Goal: Find specific page/section: Find specific page/section

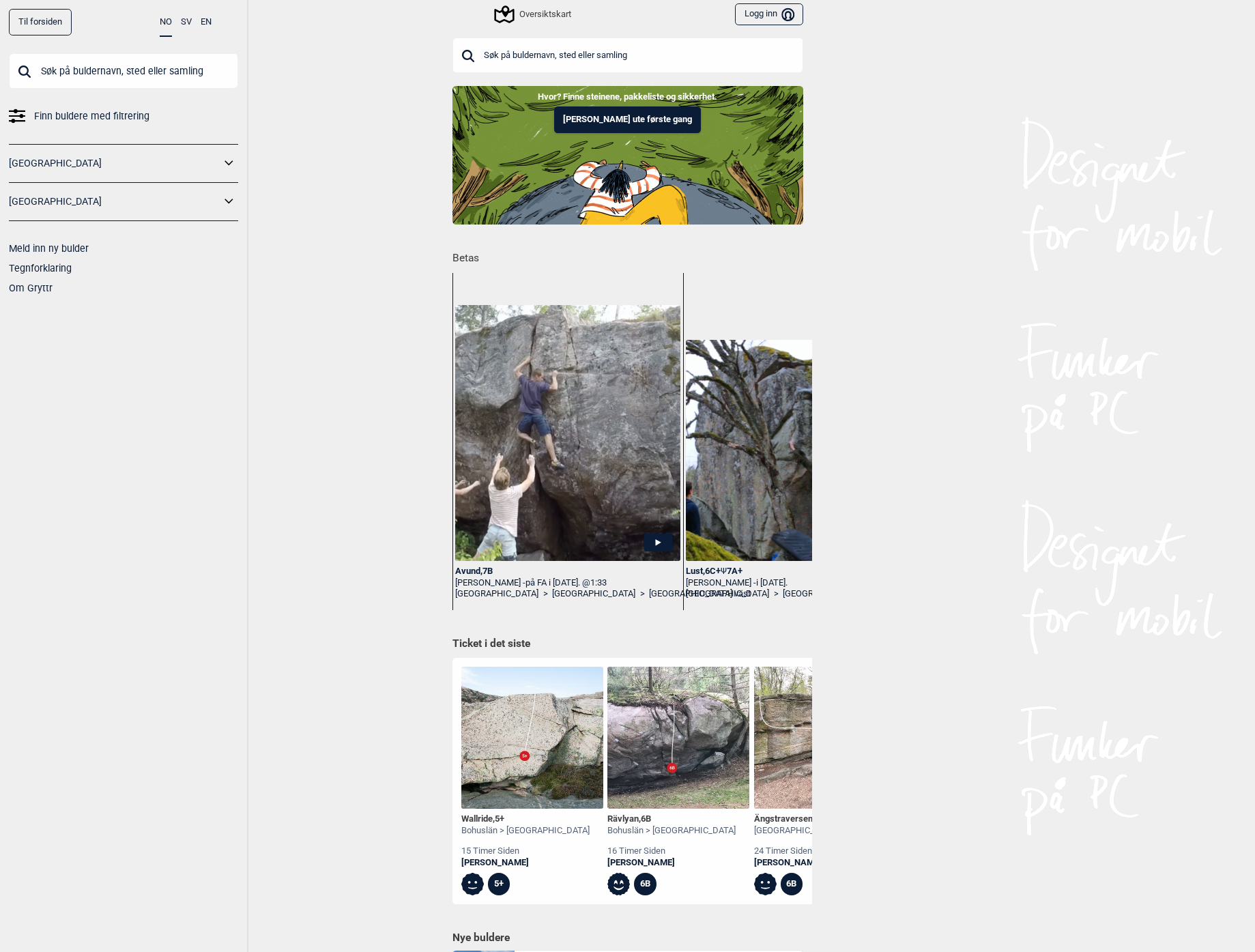
click at [224, 164] on icon at bounding box center [229, 163] width 18 height 20
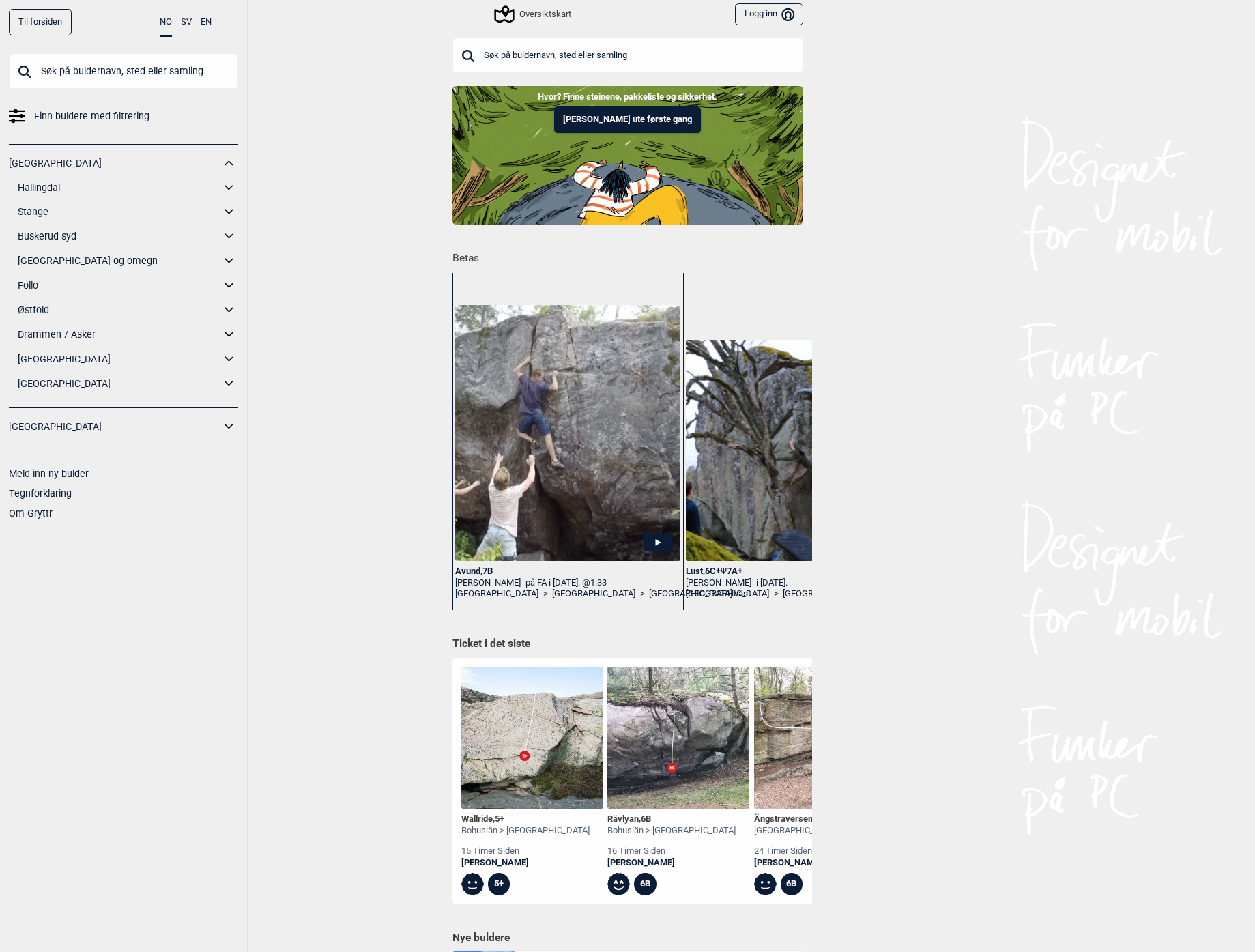
click at [75, 354] on link "[GEOGRAPHIC_DATA]" at bounding box center [119, 359] width 203 height 20
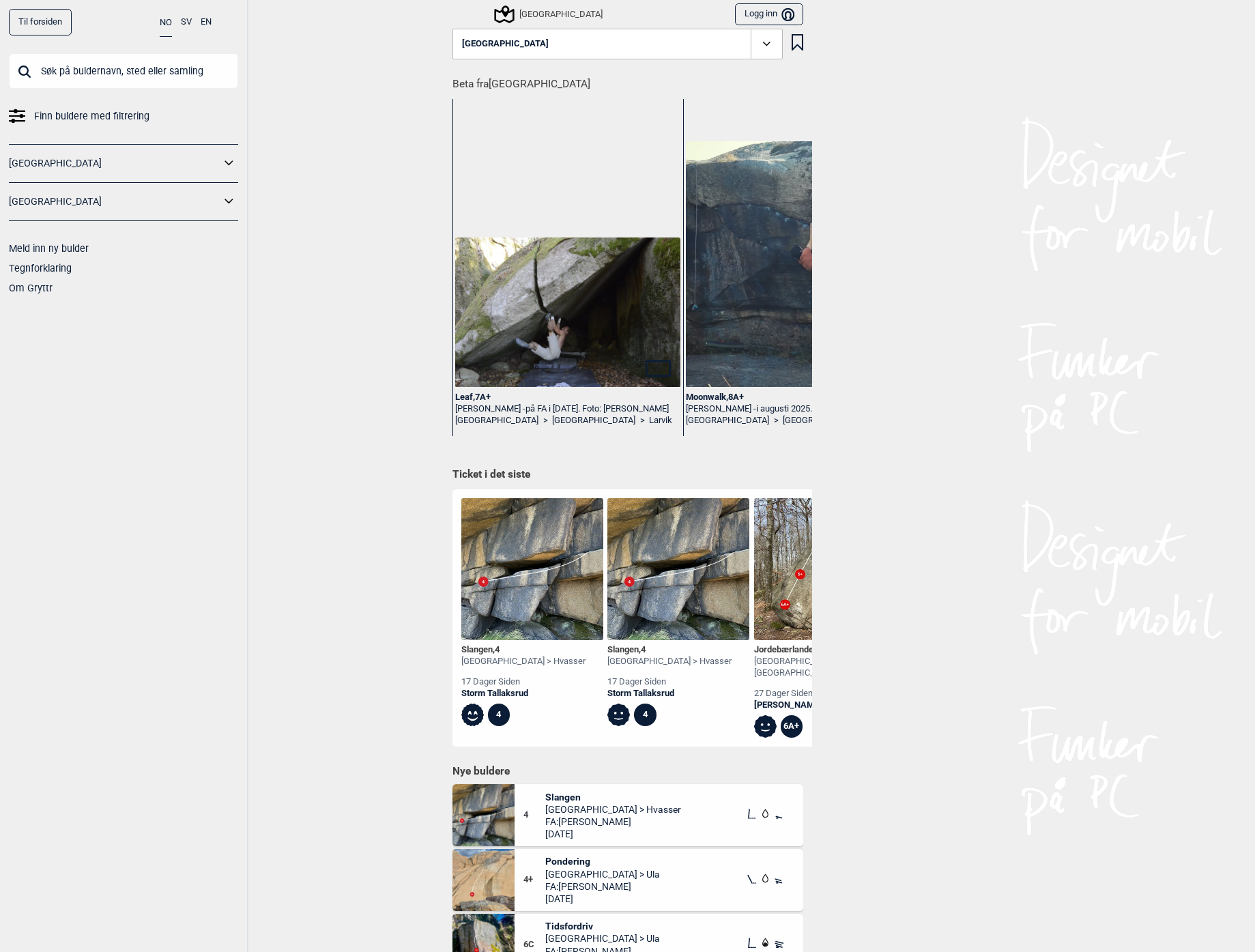
click at [229, 161] on icon at bounding box center [229, 163] width 18 height 20
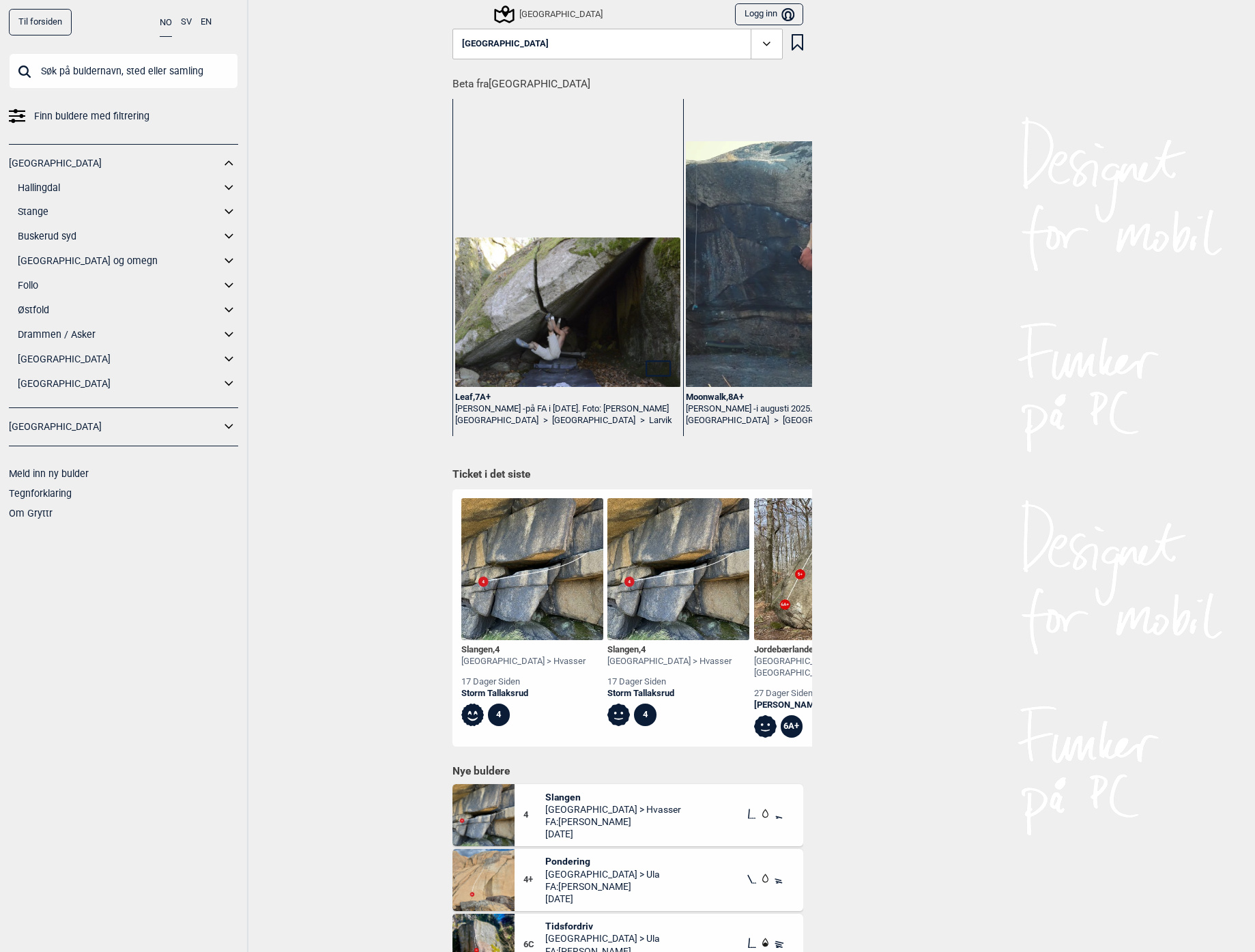
click at [763, 38] on icon at bounding box center [767, 44] width 16 height 16
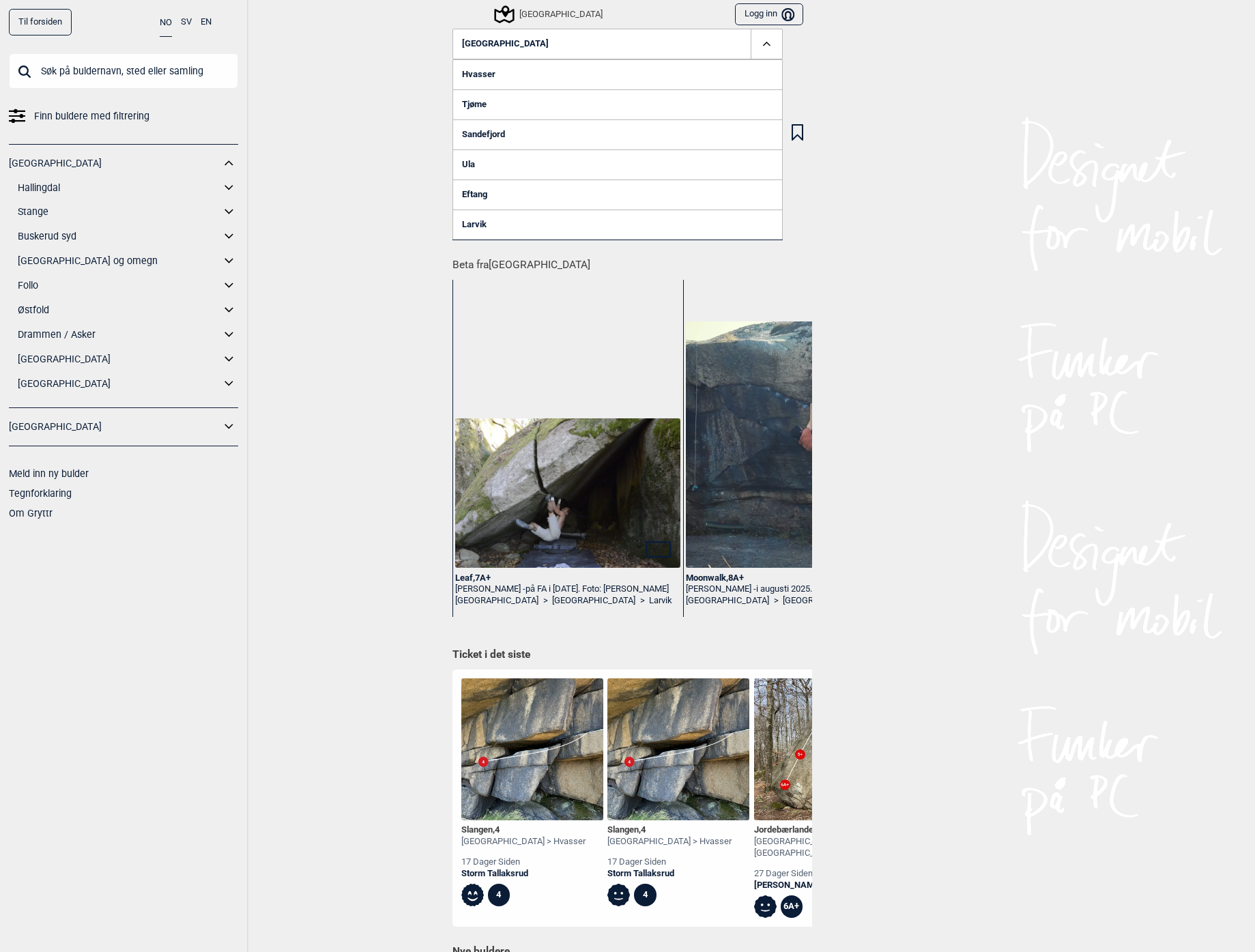
drag, startPoint x: 327, startPoint y: 449, endPoint x: 465, endPoint y: 101, distance: 374.4
click at [327, 449] on div "Til forsiden NO SV EN Finn buldere med filtrering [GEOGRAPHIC_DATA] Hallingdal …" at bounding box center [628, 476] width 1255 height 952
click at [585, 100] on link "Tjøme" at bounding box center [617, 104] width 330 height 30
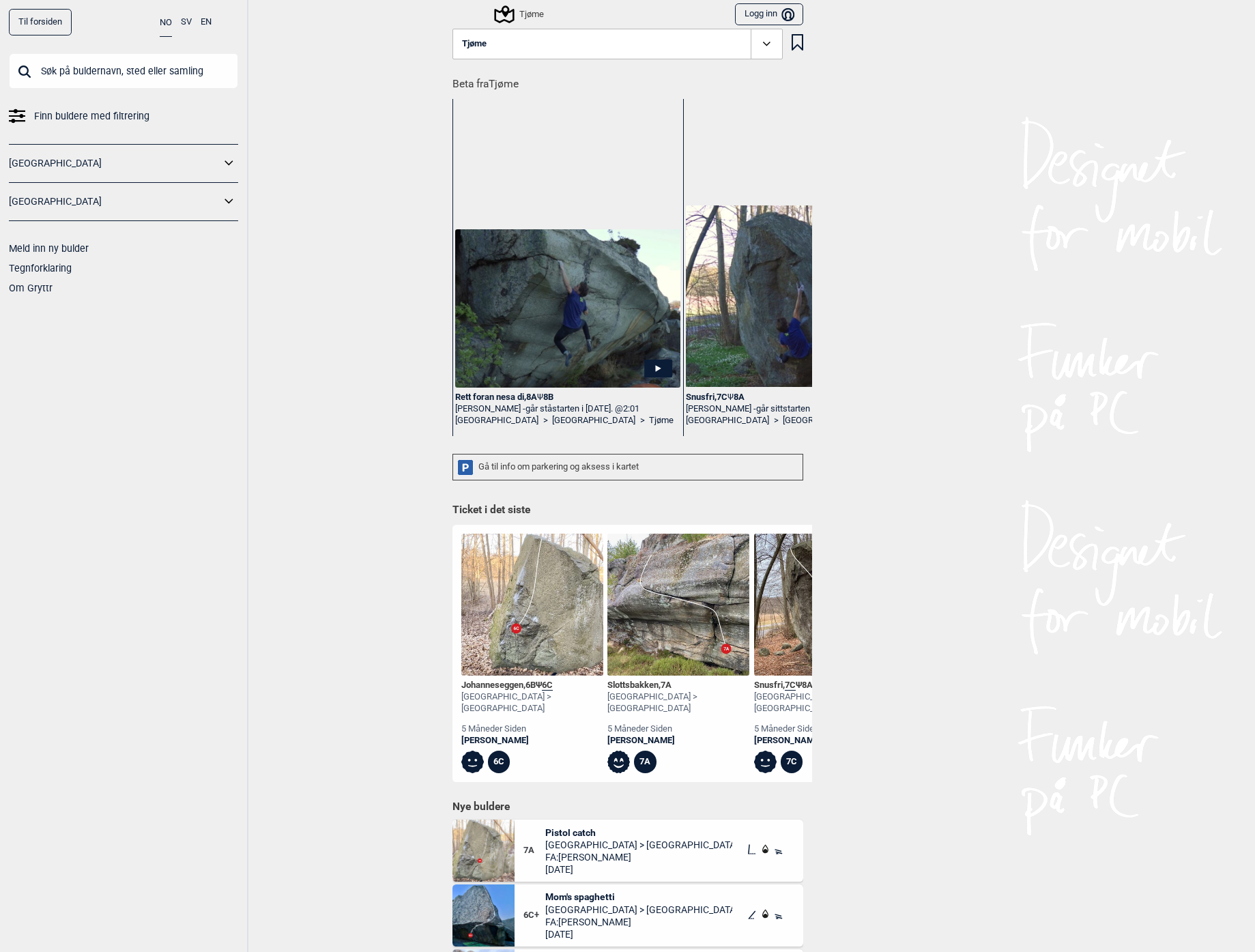
click at [397, 376] on div "Til forsiden NO SV EN Finn buldere med filtrering [GEOGRAPHIC_DATA] [GEOGRAPHIC…" at bounding box center [628, 476] width 1255 height 952
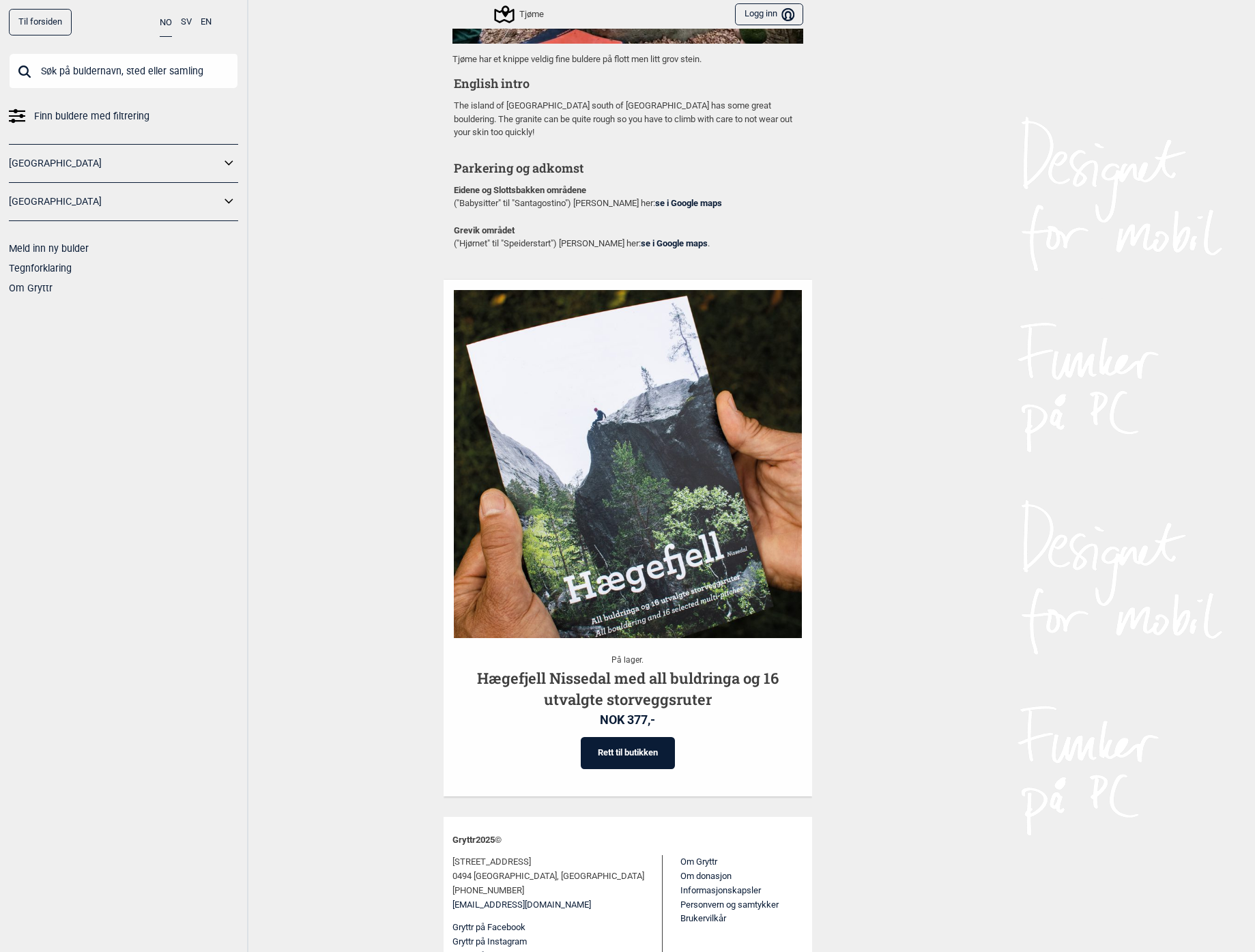
scroll to position [1291, 0]
